Goal: Transaction & Acquisition: Download file/media

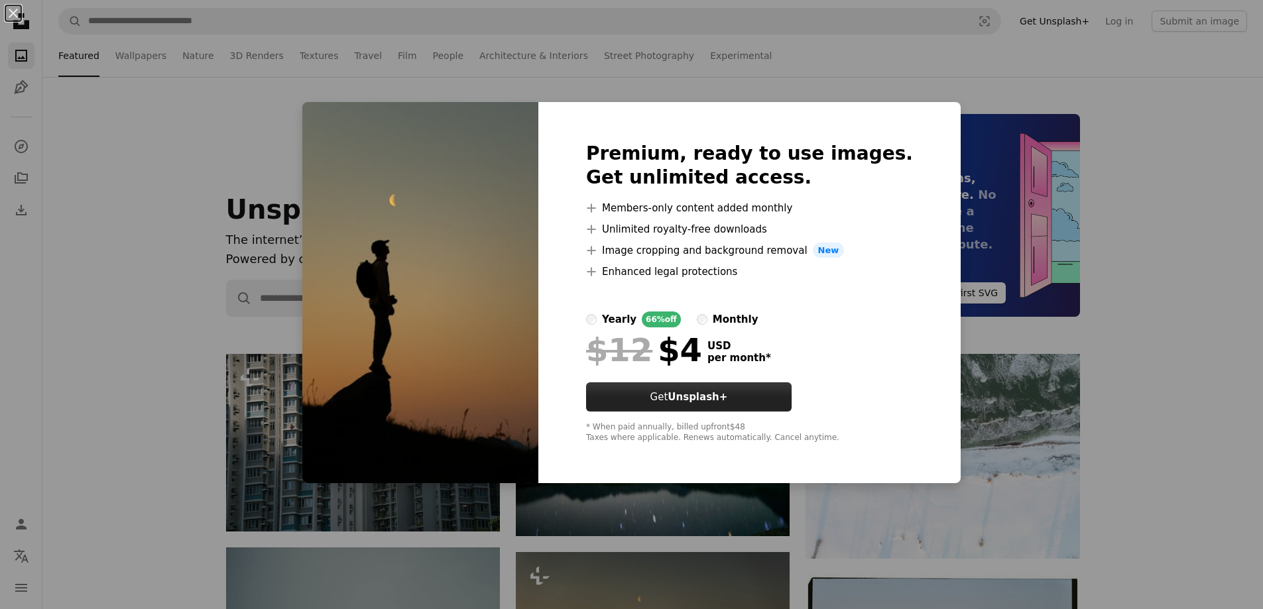
scroll to position [331, 0]
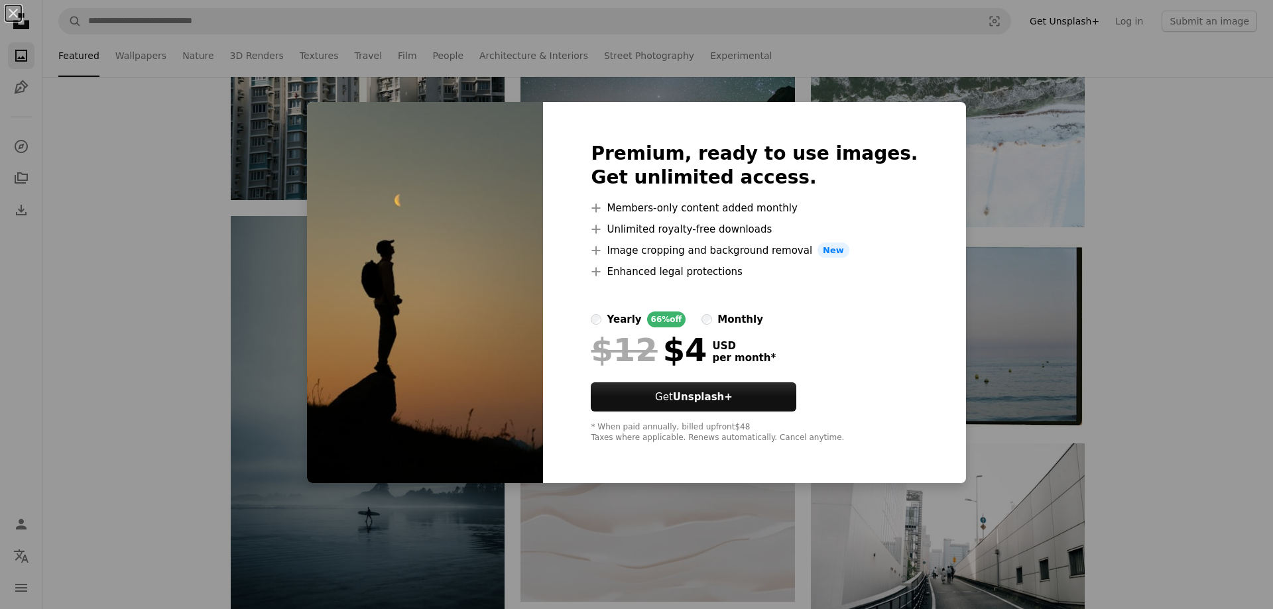
click at [1170, 127] on div "An X shape Premium, ready to use images. Get unlimited access. A plus sign Memb…" at bounding box center [636, 304] width 1273 height 609
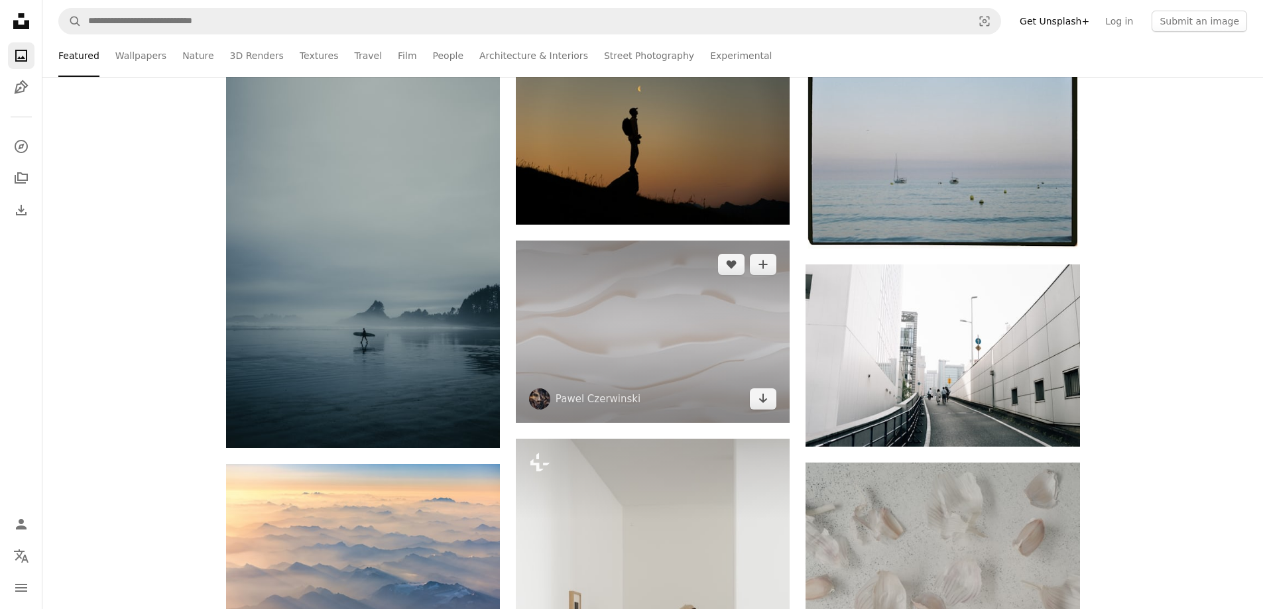
scroll to position [530, 0]
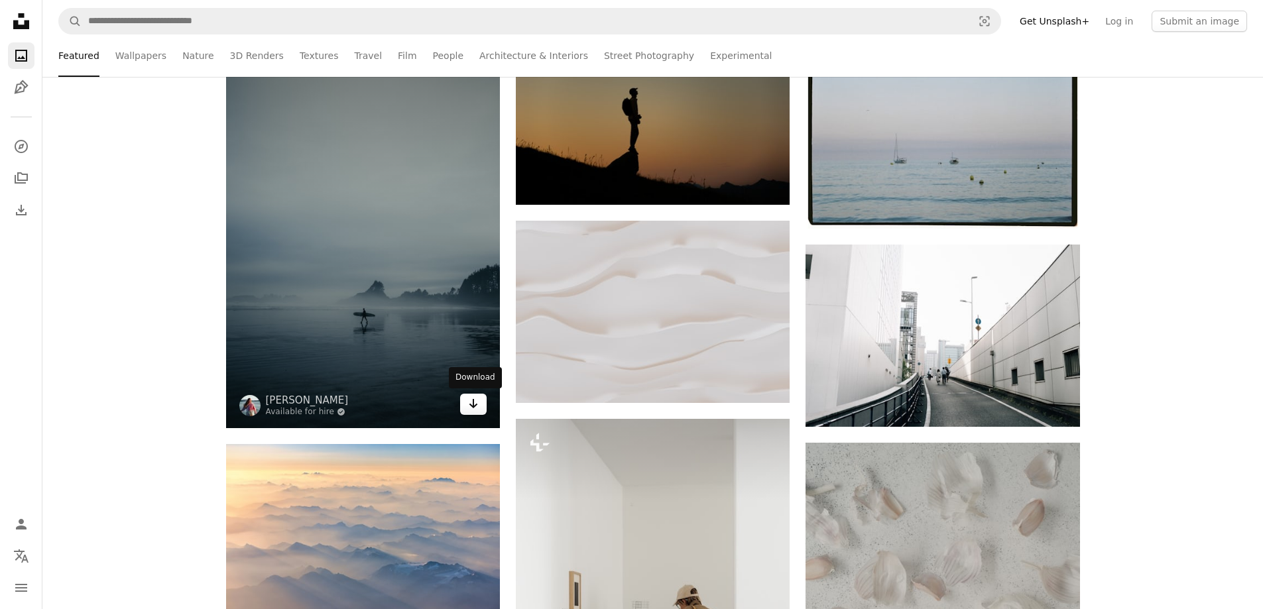
click at [476, 414] on link "Arrow pointing down" at bounding box center [473, 404] width 27 height 21
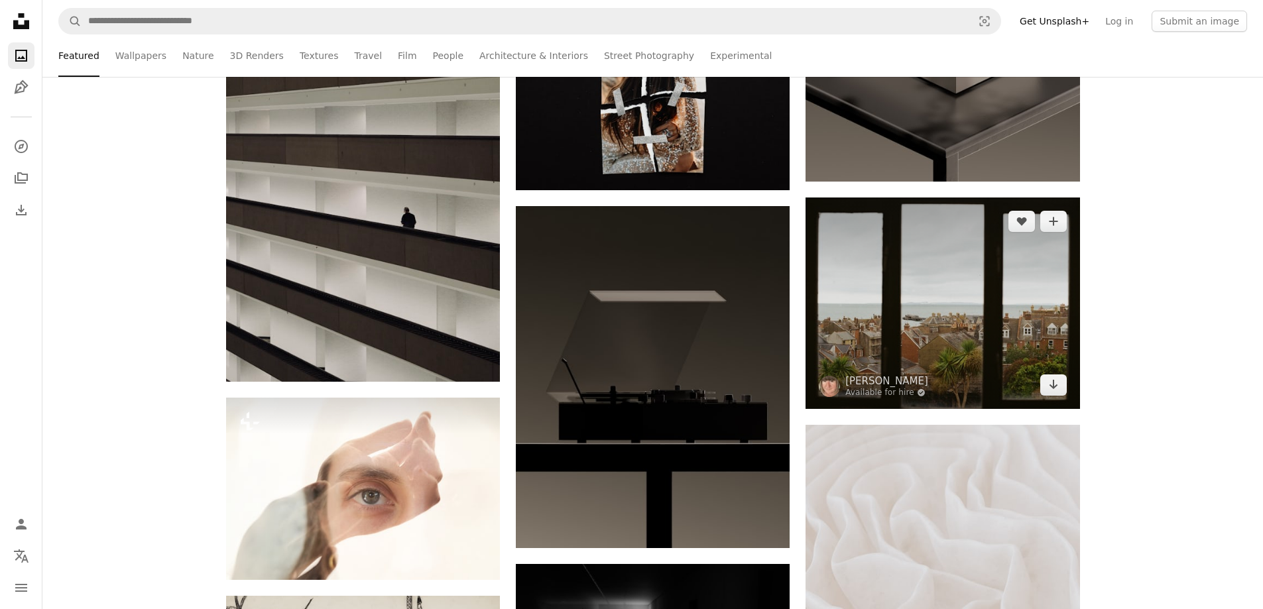
scroll to position [6696, 0]
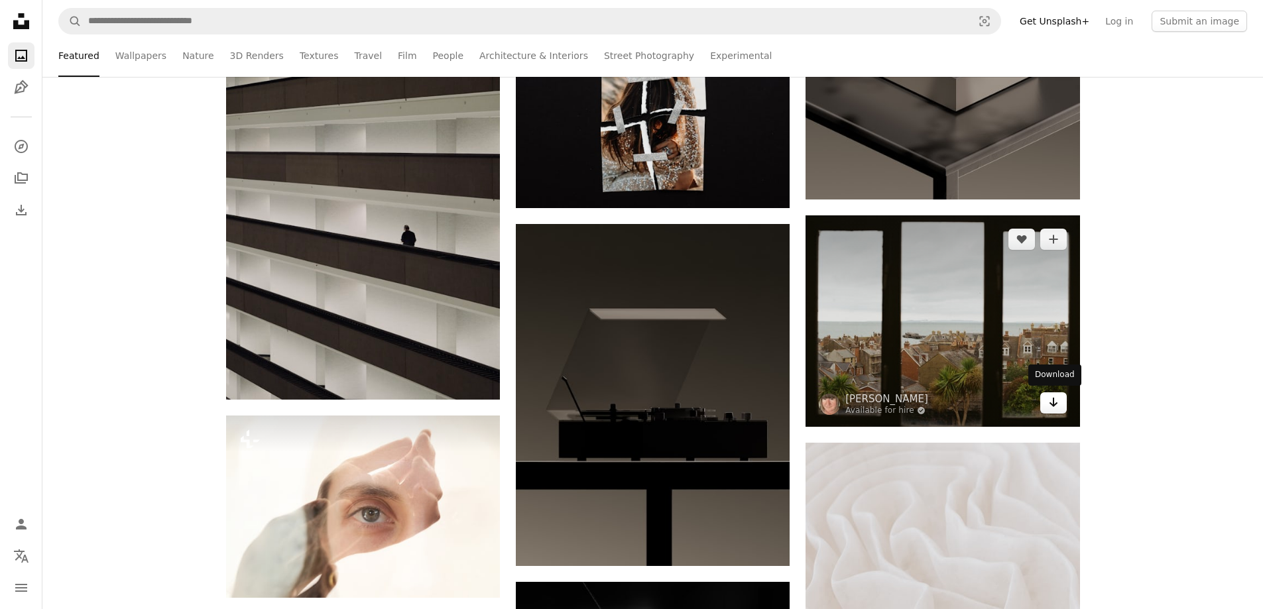
click at [1061, 400] on link "Arrow pointing down" at bounding box center [1053, 402] width 27 height 21
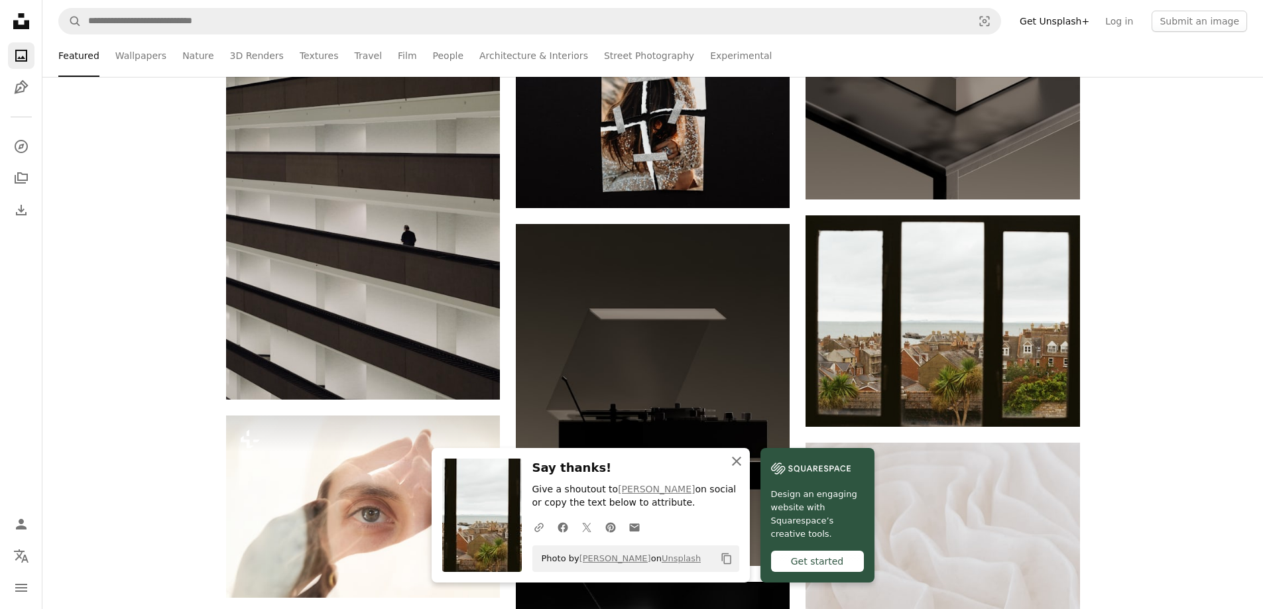
click at [741, 463] on icon "An X shape" at bounding box center [737, 461] width 16 height 16
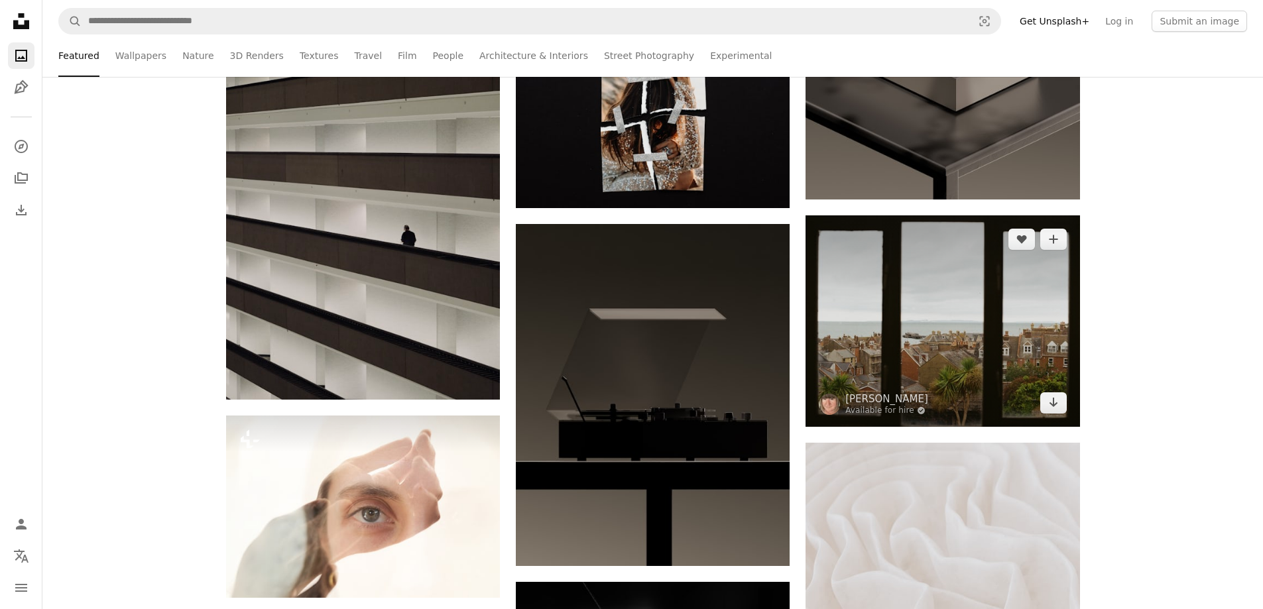
click at [835, 319] on img at bounding box center [943, 320] width 274 height 211
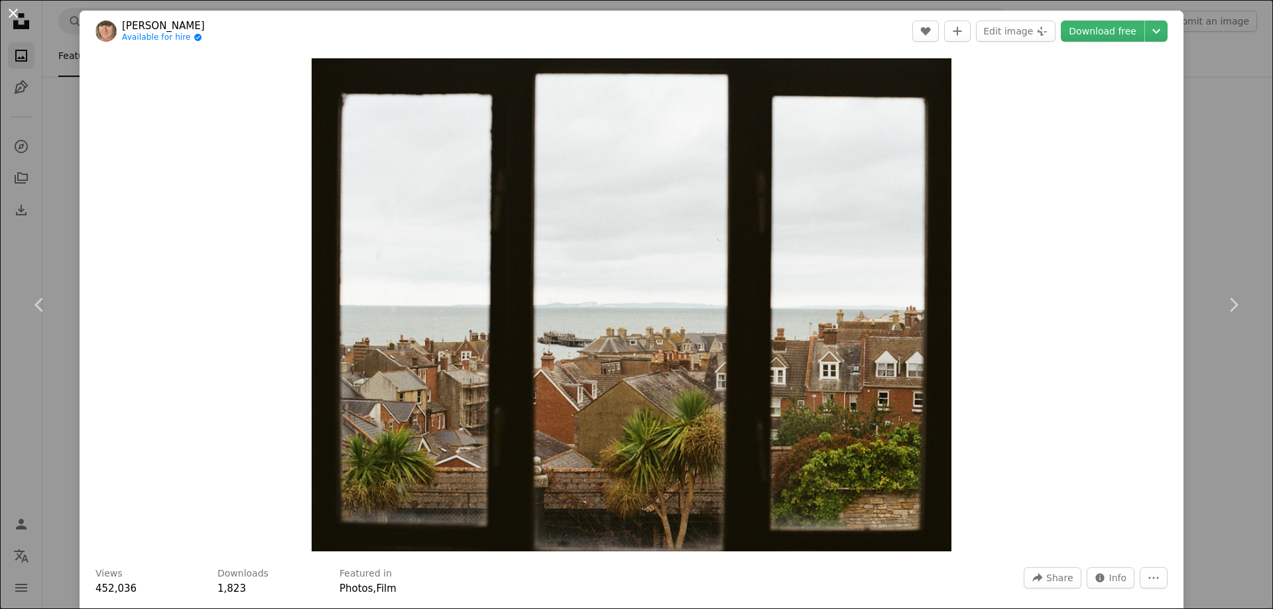
click at [17, 16] on button "An X shape" at bounding box center [13, 13] width 16 height 16
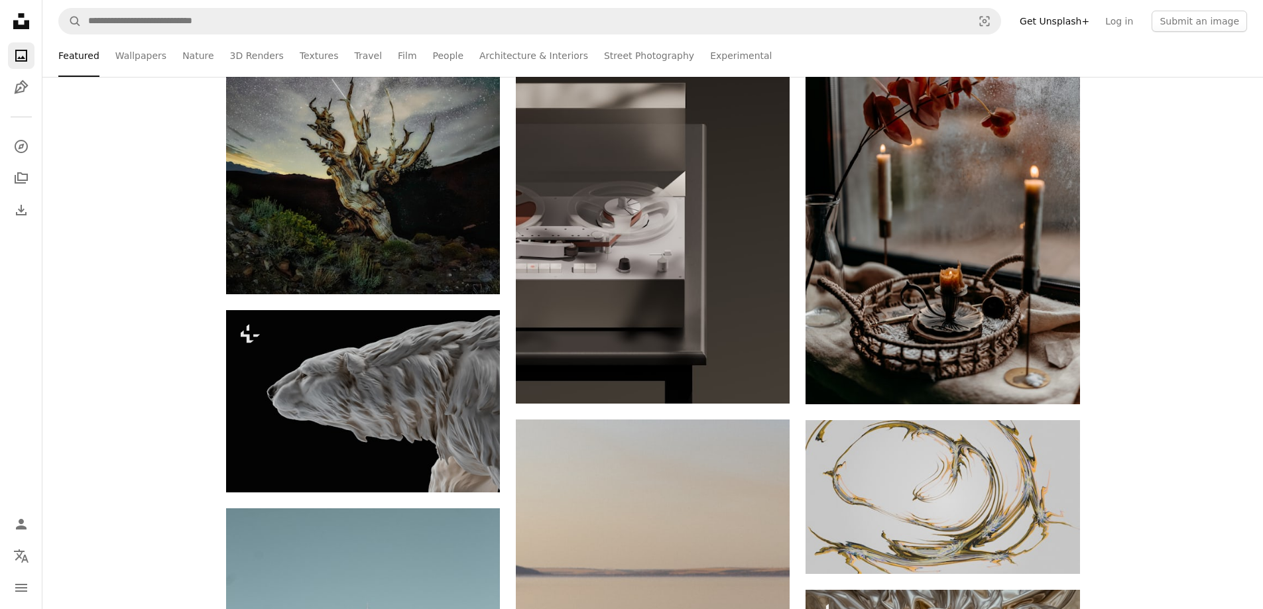
scroll to position [9547, 0]
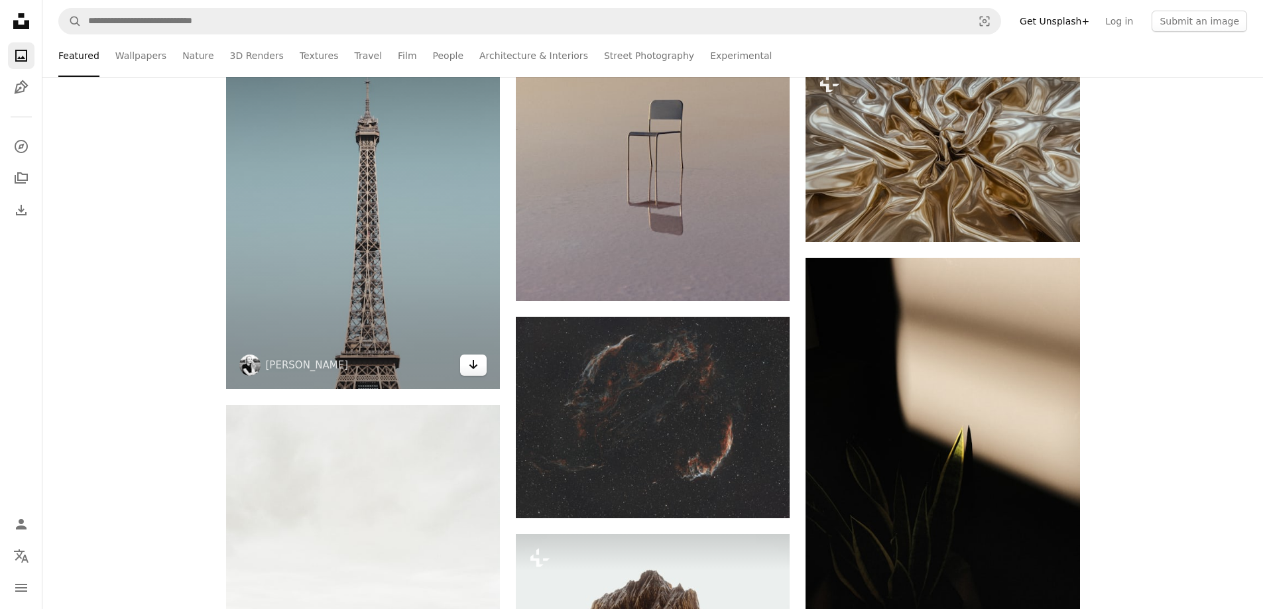
click at [473, 369] on icon "Arrow pointing down" at bounding box center [473, 365] width 11 height 16
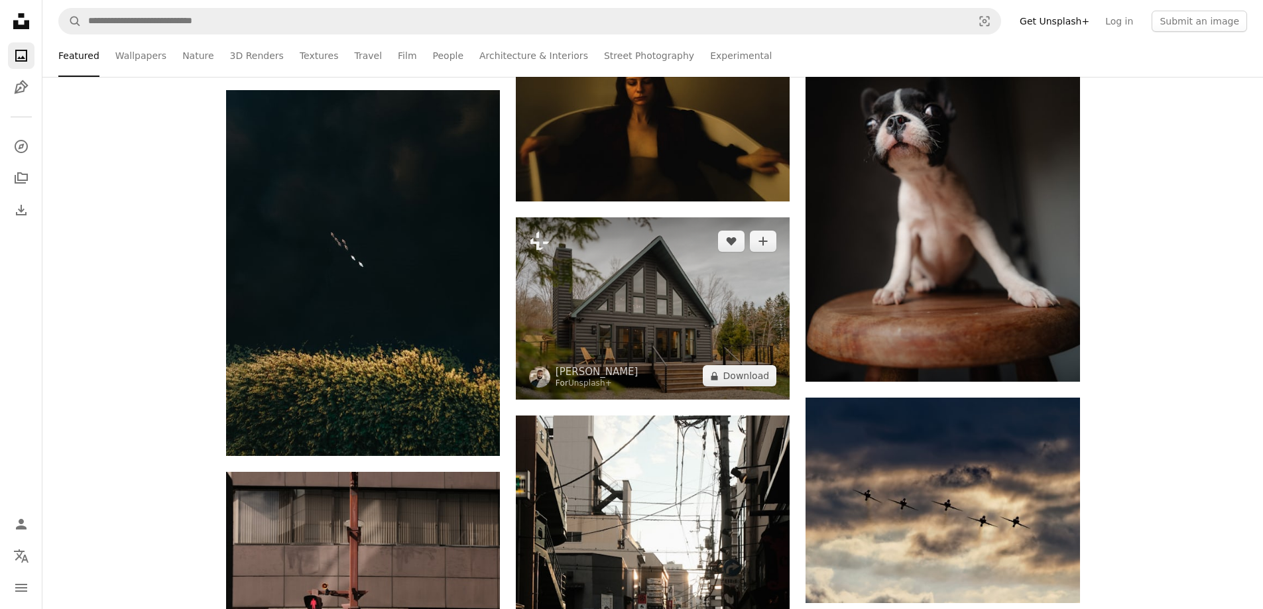
scroll to position [10409, 0]
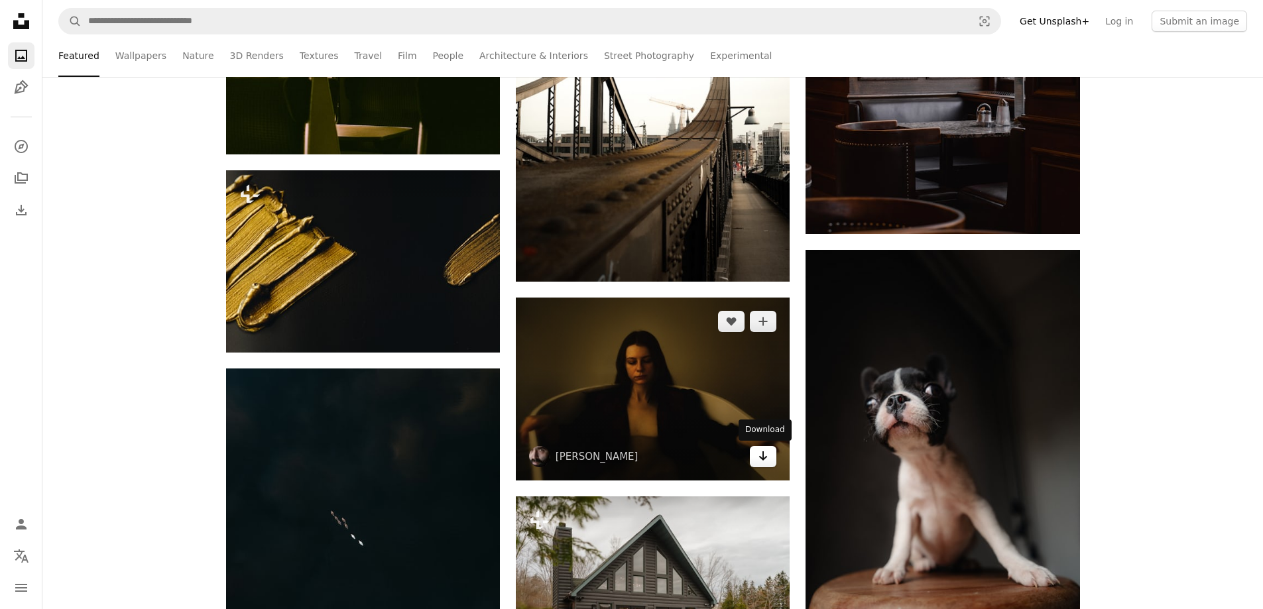
click at [762, 461] on icon "Arrow pointing down" at bounding box center [763, 456] width 11 height 16
